Goal: Task Accomplishment & Management: Use online tool/utility

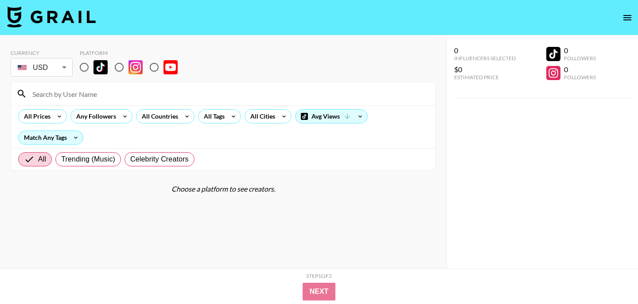
click at [86, 69] on input "radio" at bounding box center [84, 67] width 19 height 19
radio input "true"
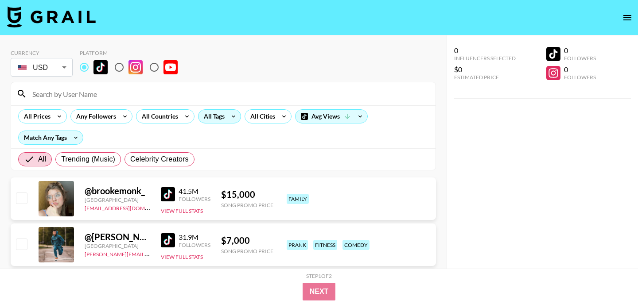
click at [215, 119] on div "All Tags" at bounding box center [212, 116] width 28 height 13
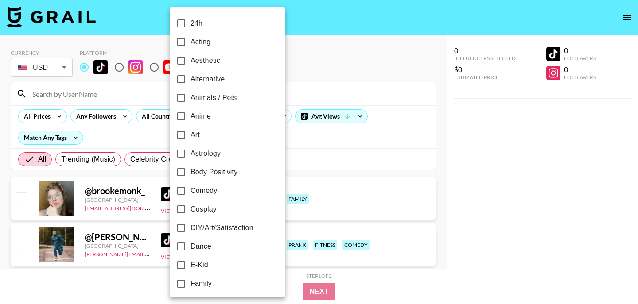
click at [188, 248] on input "Dance" at bounding box center [181, 246] width 19 height 19
checkbox input "true"
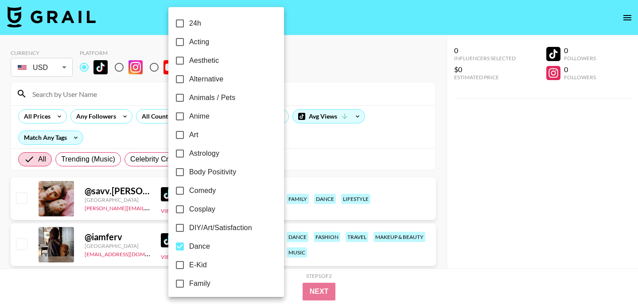
click at [113, 115] on div at bounding box center [319, 152] width 638 height 304
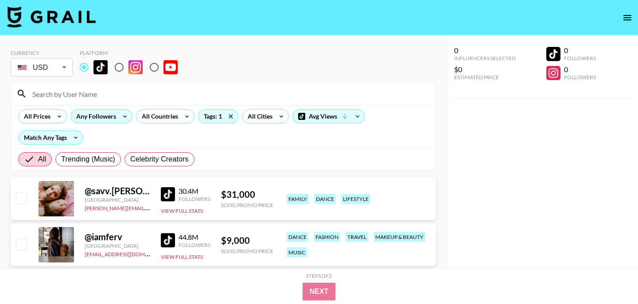
click at [118, 115] on icon at bounding box center [125, 116] width 14 height 13
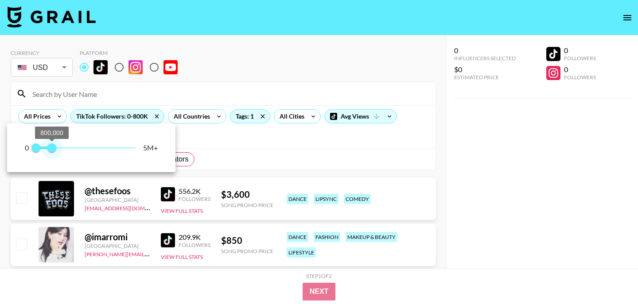
type input "600000"
drag, startPoint x: 137, startPoint y: 152, endPoint x: 48, endPoint y: 151, distance: 88.6
click at [48, 151] on span "600,000" at bounding box center [47, 148] width 9 height 9
click at [202, 113] on div at bounding box center [319, 152] width 638 height 304
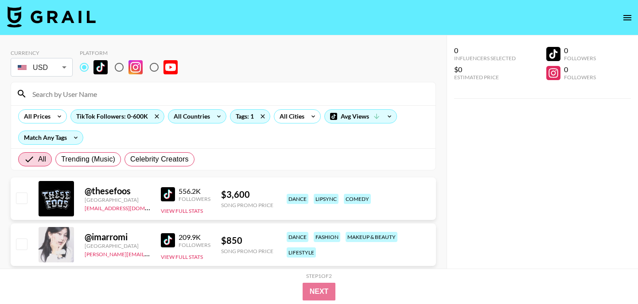
click at [202, 115] on div "All Countries" at bounding box center [189, 116] width 43 height 13
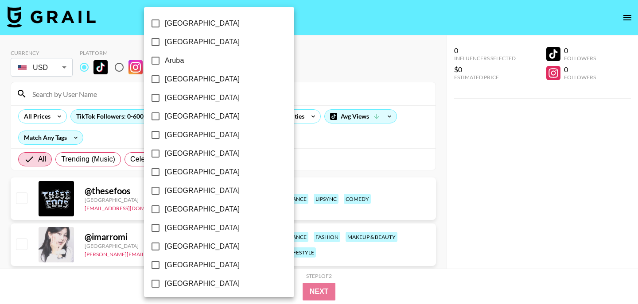
scroll to position [729, 0]
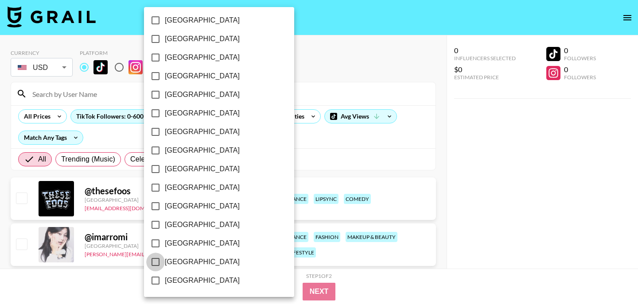
click at [155, 262] on input "[GEOGRAPHIC_DATA]" at bounding box center [155, 262] width 19 height 19
checkbox input "true"
click at [302, 152] on div at bounding box center [319, 152] width 638 height 304
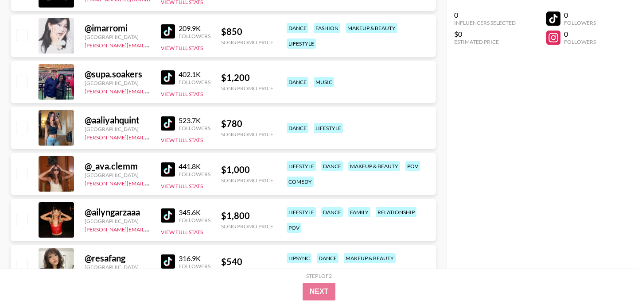
scroll to position [211, 0]
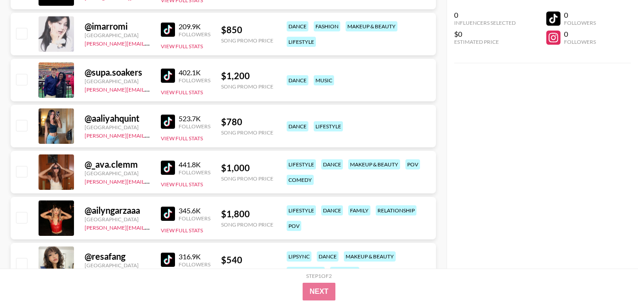
click at [170, 124] on img at bounding box center [168, 122] width 14 height 14
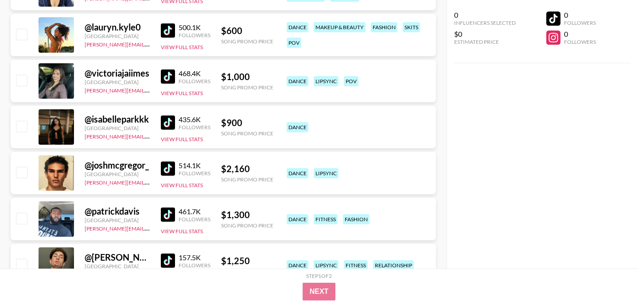
scroll to position [487, 0]
click at [171, 30] on img at bounding box center [168, 30] width 14 height 14
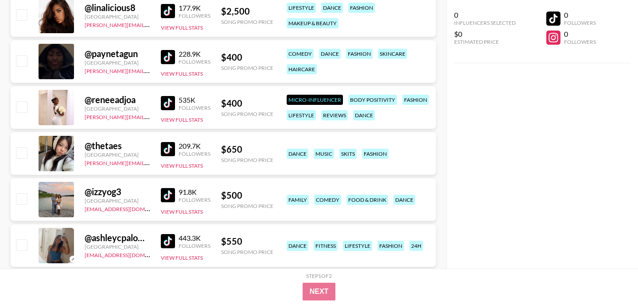
scroll to position [1290, 0]
click at [168, 104] on img at bounding box center [168, 103] width 14 height 14
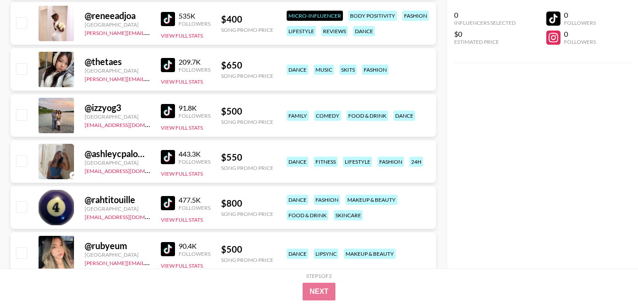
scroll to position [1376, 0]
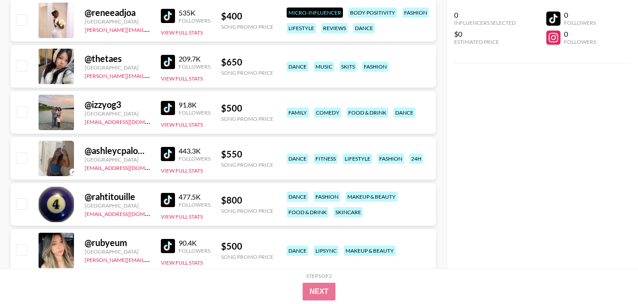
click at [168, 59] on img at bounding box center [168, 62] width 14 height 14
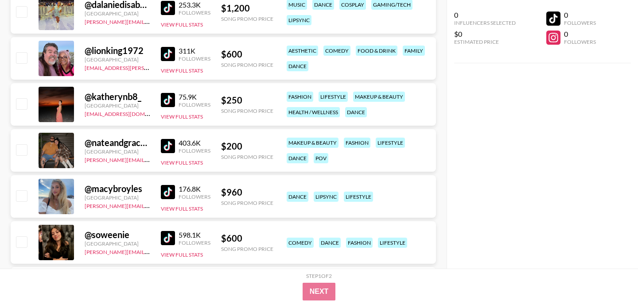
scroll to position [1938, 0]
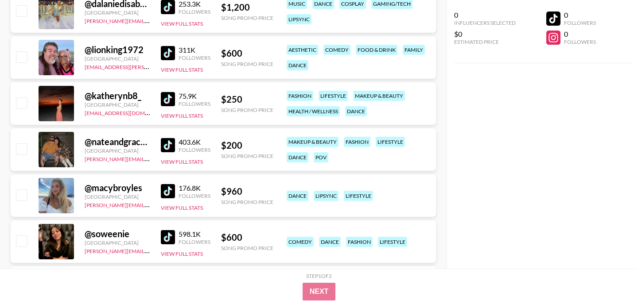
click at [168, 97] on img at bounding box center [168, 99] width 14 height 14
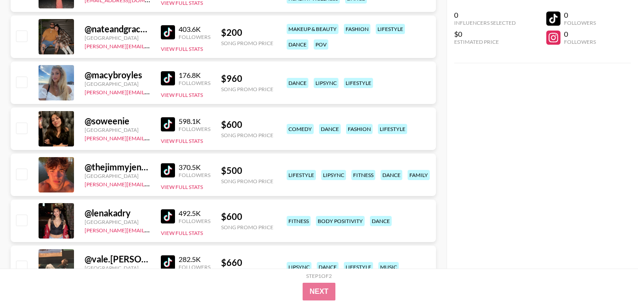
scroll to position [2051, 0]
click at [175, 127] on link at bounding box center [170, 124] width 18 height 14
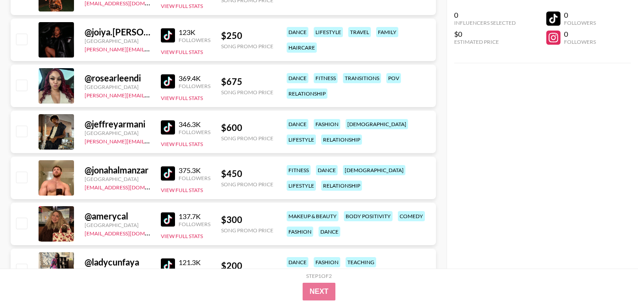
scroll to position [2417, 0]
click at [167, 32] on img at bounding box center [168, 35] width 14 height 14
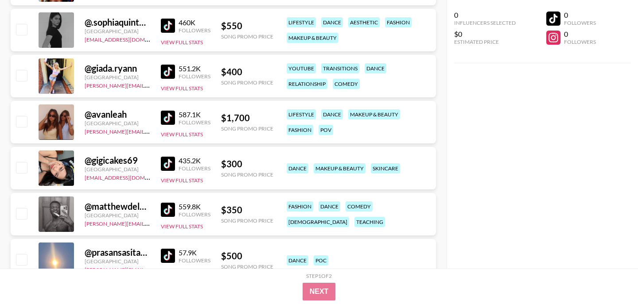
scroll to position [2849, 0]
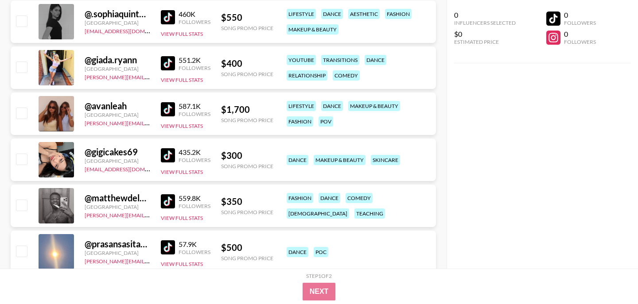
click at [170, 155] on img at bounding box center [168, 155] width 14 height 14
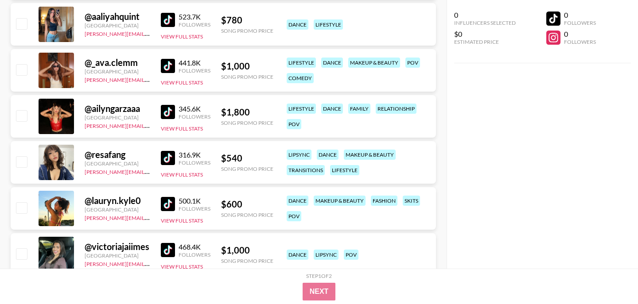
scroll to position [0, 0]
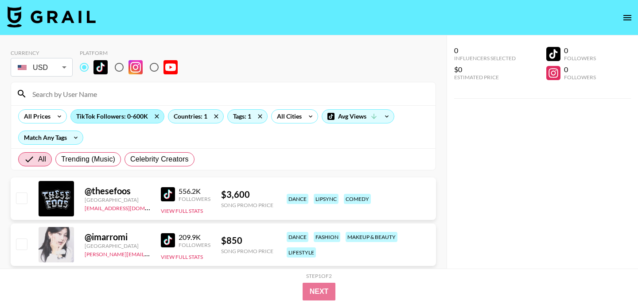
click at [128, 117] on div "TikTok Followers: 0-600K" at bounding box center [117, 116] width 93 height 13
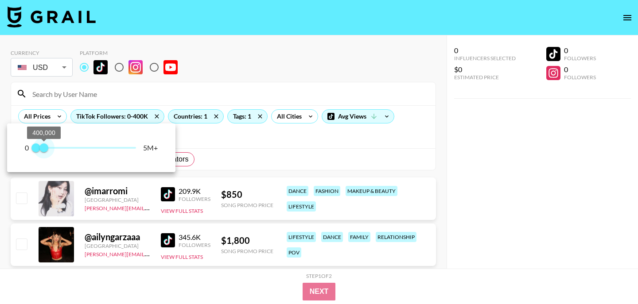
type input "500000"
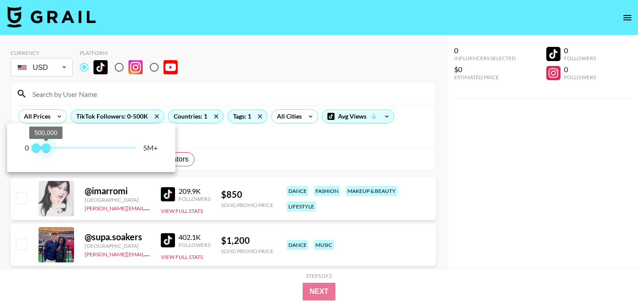
click at [45, 148] on span "500,000" at bounding box center [46, 148] width 9 height 9
click at [244, 117] on div at bounding box center [319, 152] width 638 height 304
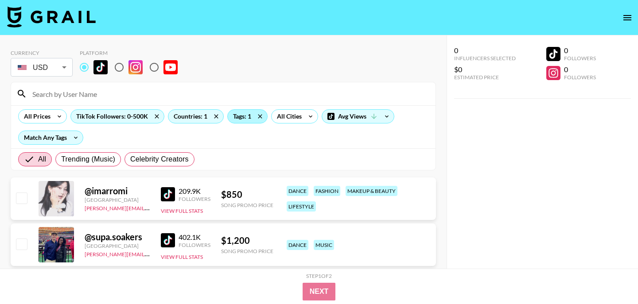
click at [230, 117] on div "Tags: 1" at bounding box center [247, 116] width 39 height 13
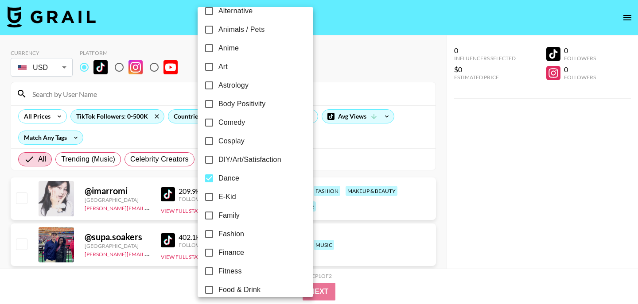
scroll to position [12, 0]
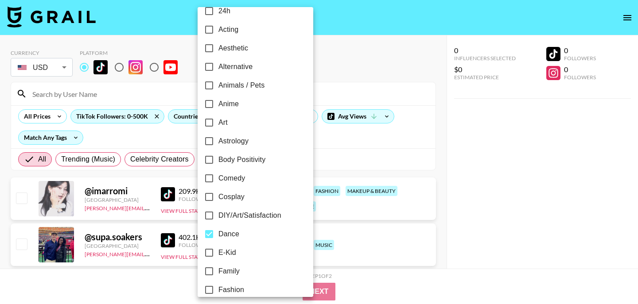
click at [222, 178] on span "Comedy" at bounding box center [231, 178] width 27 height 11
click at [218, 178] on input "Comedy" at bounding box center [209, 178] width 19 height 19
checkbox input "true"
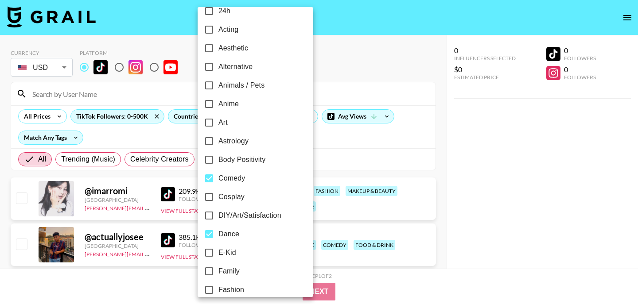
click at [375, 131] on div at bounding box center [319, 152] width 638 height 304
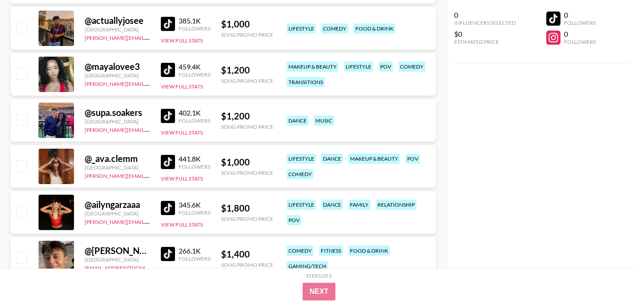
scroll to position [0, 0]
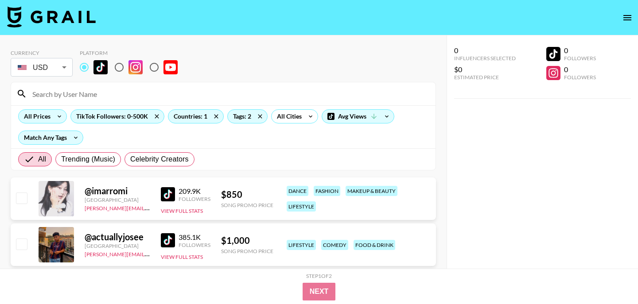
click at [31, 117] on div "All Prices" at bounding box center [36, 116] width 34 height 13
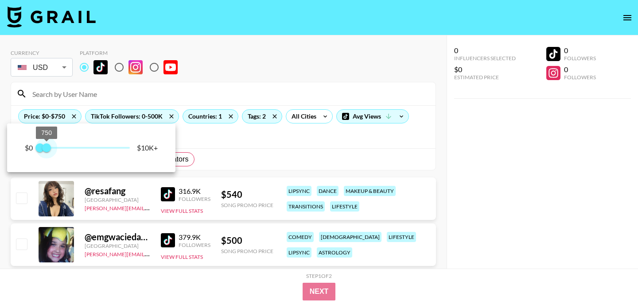
type input "750"
drag, startPoint x: 128, startPoint y: 150, endPoint x: 46, endPoint y: 150, distance: 82.4
click at [46, 150] on span "750" at bounding box center [46, 148] width 9 height 9
click at [274, 65] on div at bounding box center [319, 152] width 638 height 304
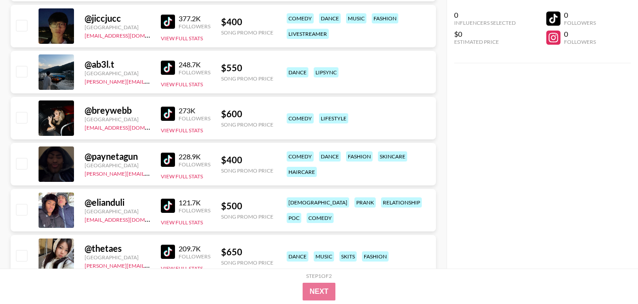
scroll to position [864, 0]
click at [172, 116] on img at bounding box center [168, 113] width 14 height 14
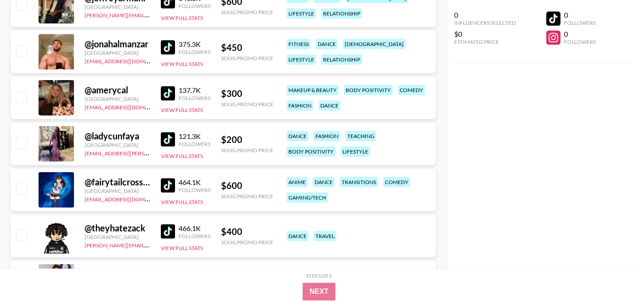
scroll to position [2350, 0]
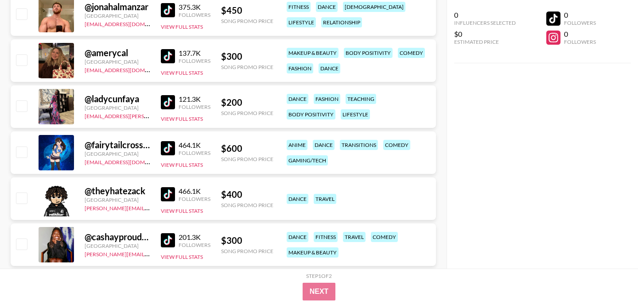
click at [169, 54] on img at bounding box center [168, 56] width 14 height 14
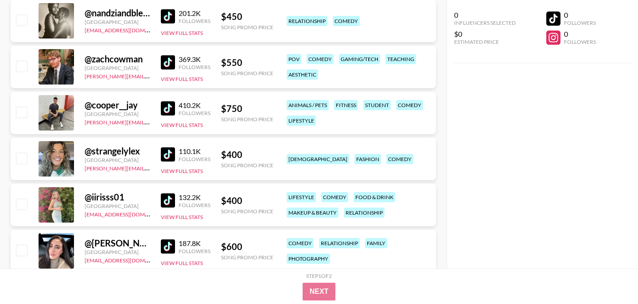
scroll to position [2770, 0]
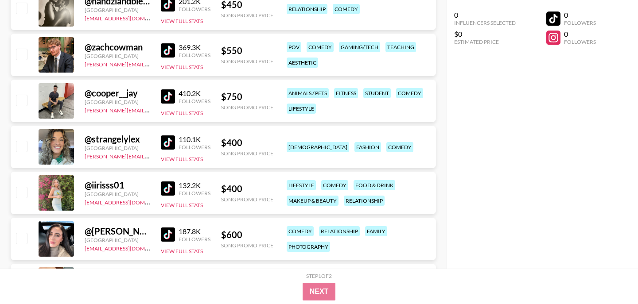
click at [172, 141] on img at bounding box center [168, 143] width 14 height 14
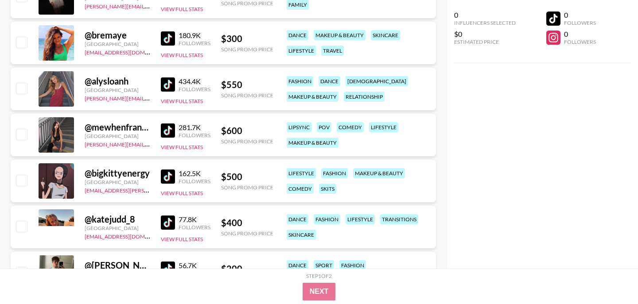
scroll to position [4258, 0]
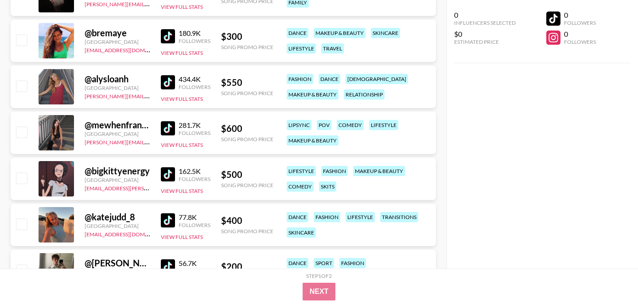
click at [167, 126] on img at bounding box center [168, 128] width 14 height 14
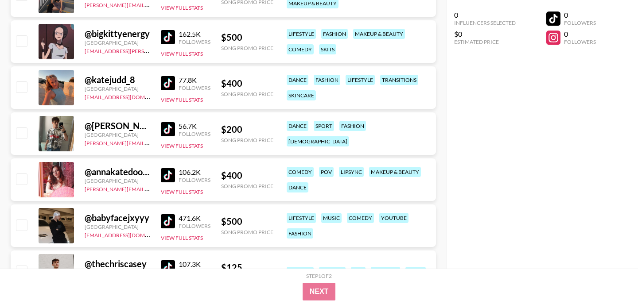
scroll to position [4396, 0]
click at [161, 128] on img at bounding box center [168, 129] width 14 height 14
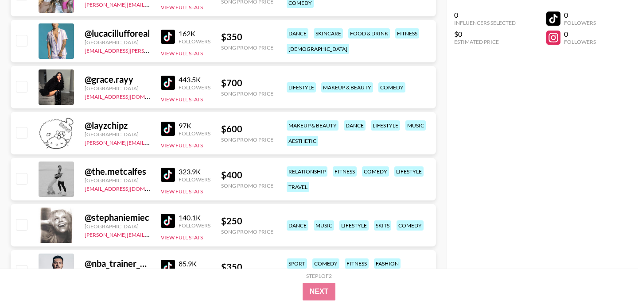
scroll to position [5182, 0]
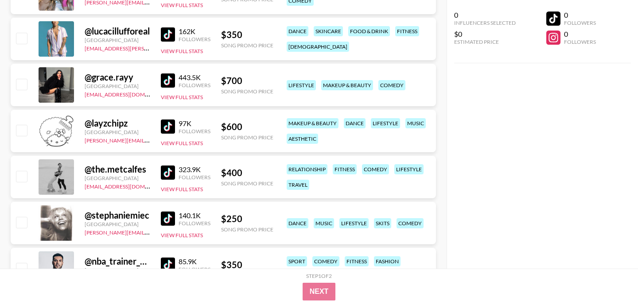
click at [175, 215] on img at bounding box center [168, 219] width 14 height 14
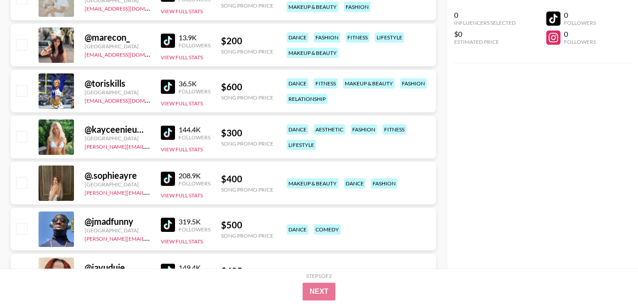
scroll to position [5823, 0]
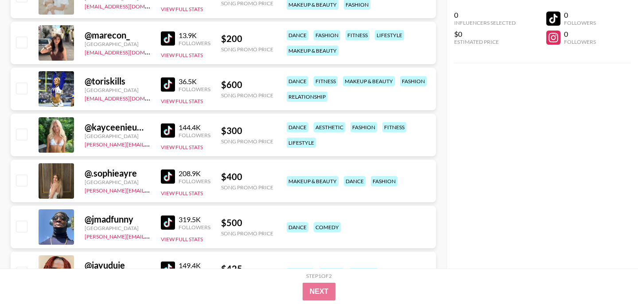
click at [176, 37] on link at bounding box center [170, 38] width 18 height 14
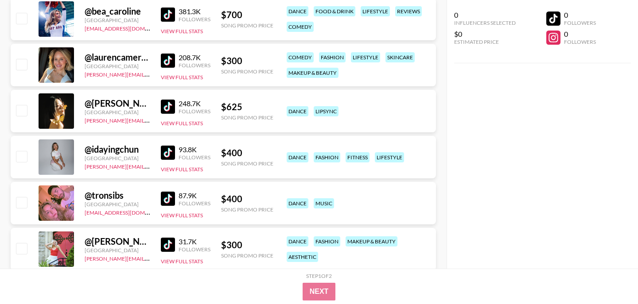
scroll to position [6170, 0]
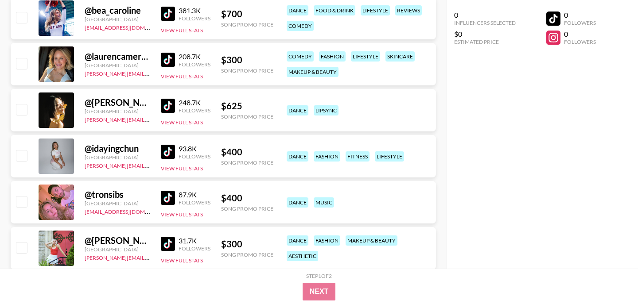
click at [170, 151] on img at bounding box center [168, 152] width 14 height 14
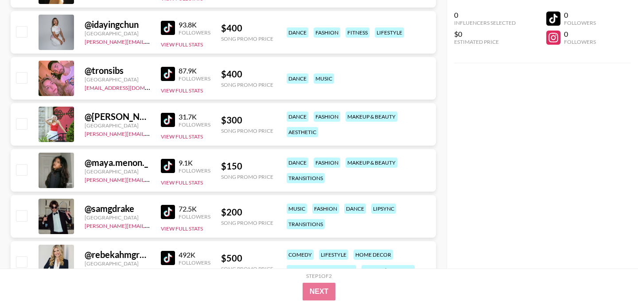
scroll to position [6295, 0]
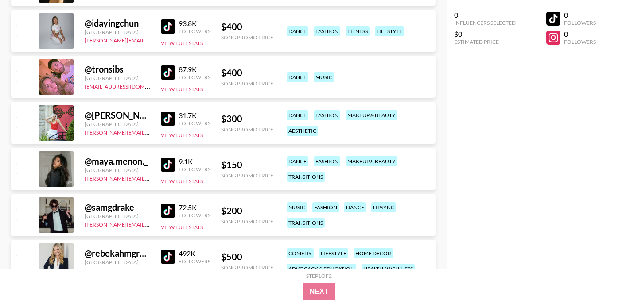
click at [170, 169] on img at bounding box center [168, 165] width 14 height 14
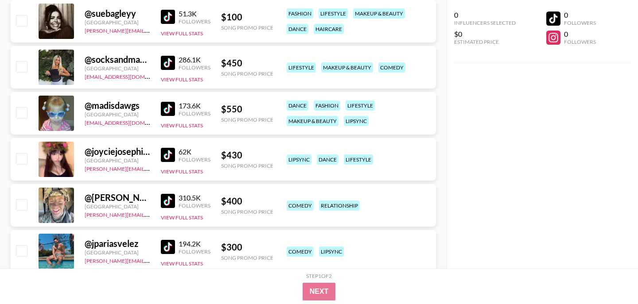
scroll to position [6675, 0]
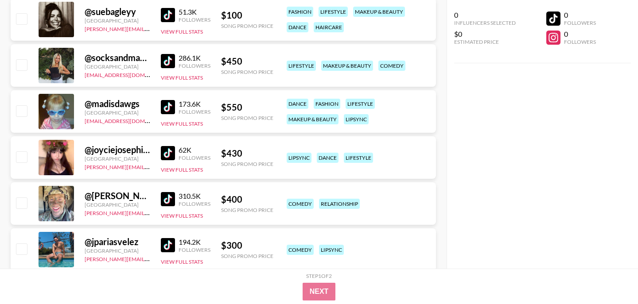
click at [170, 103] on img at bounding box center [168, 107] width 14 height 14
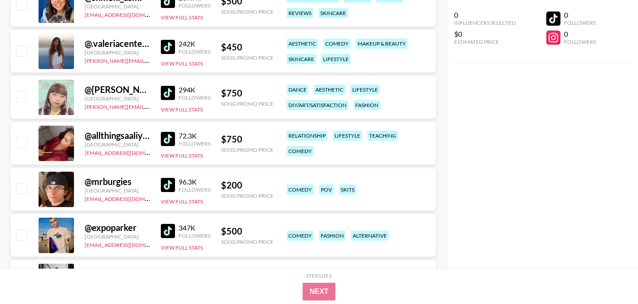
scroll to position [395, 0]
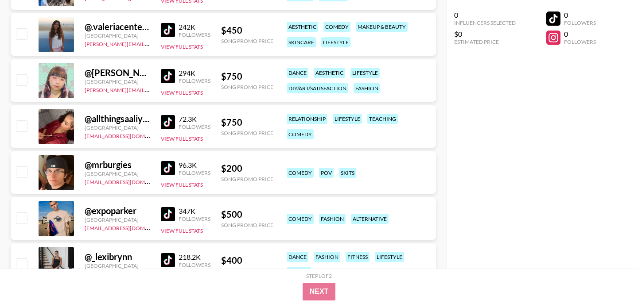
click at [171, 117] on img at bounding box center [168, 122] width 14 height 14
click at [173, 79] on img at bounding box center [168, 76] width 14 height 14
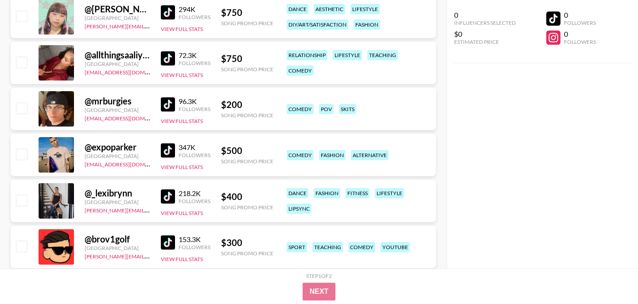
scroll to position [488, 0]
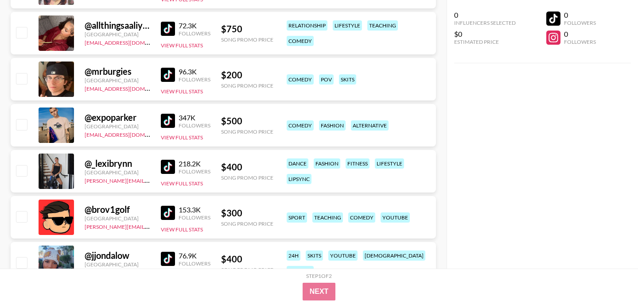
click at [172, 75] on img at bounding box center [168, 75] width 14 height 14
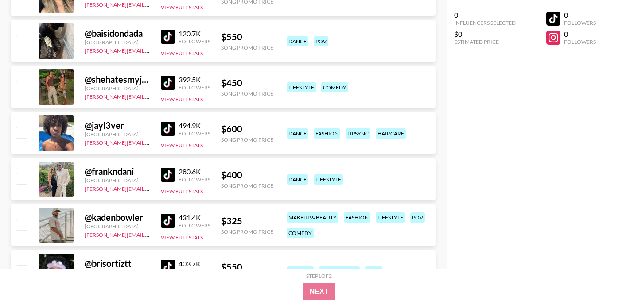
scroll to position [1309, 0]
click at [171, 127] on img at bounding box center [168, 129] width 14 height 14
click at [175, 82] on link at bounding box center [170, 83] width 18 height 14
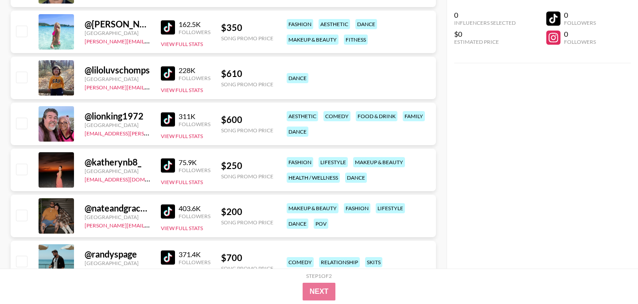
scroll to position [1596, 0]
click at [169, 208] on img at bounding box center [168, 211] width 14 height 14
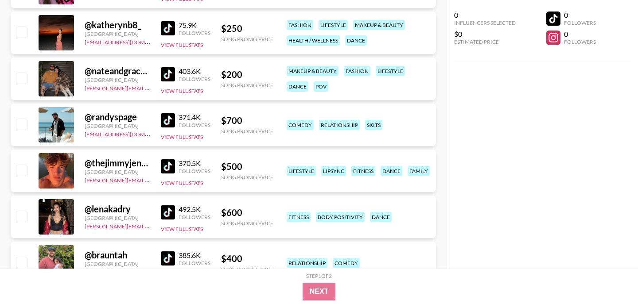
scroll to position [1733, 0]
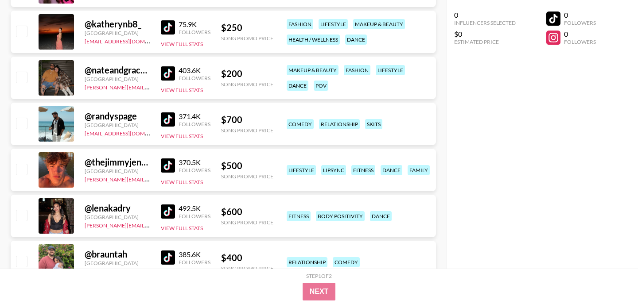
click at [165, 162] on img at bounding box center [168, 166] width 14 height 14
